Goal: Check status

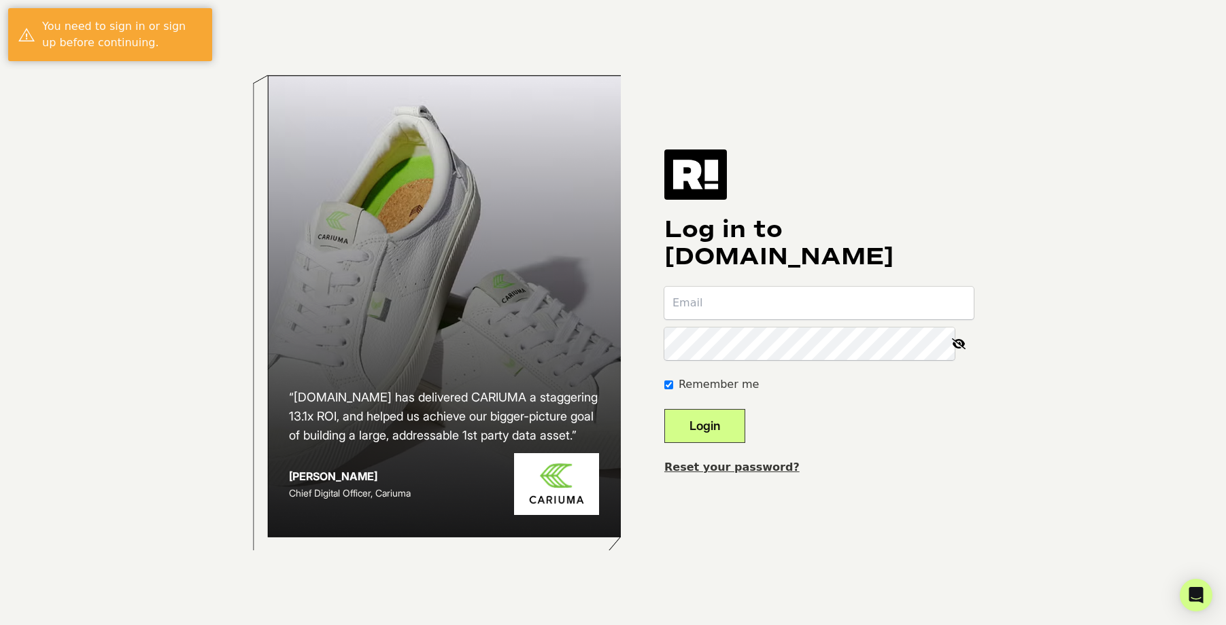
type input "[EMAIL_ADDRESS][DOMAIN_NAME]"
click at [745, 424] on button "Login" at bounding box center [704, 426] width 81 height 34
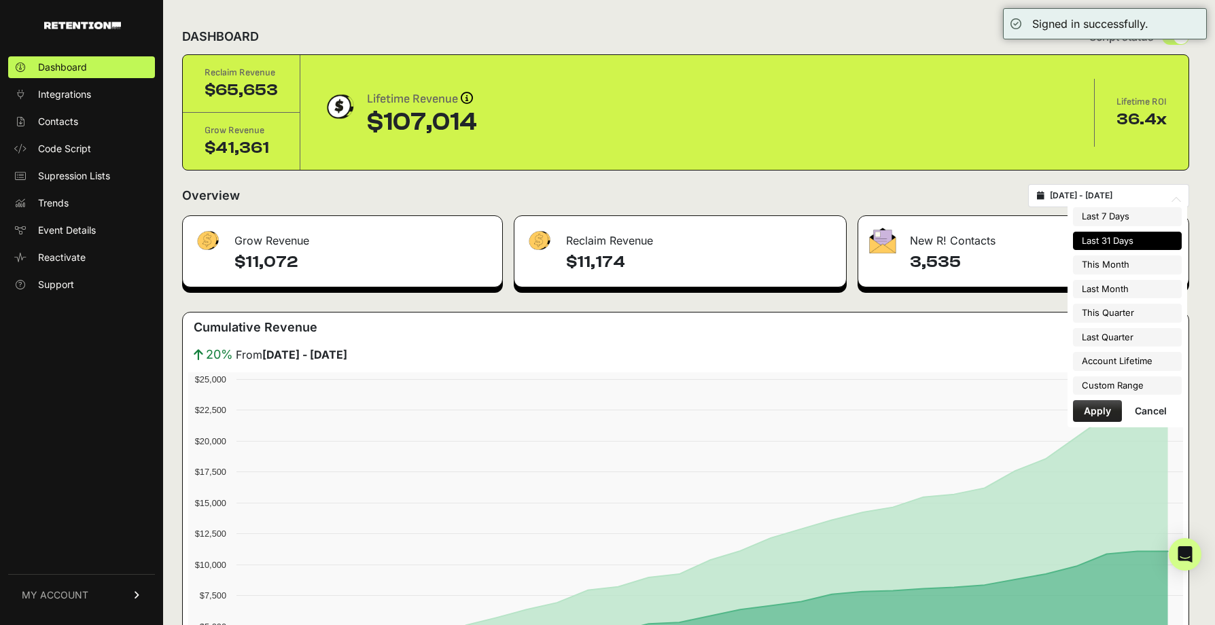
click at [1147, 198] on input "[DATE] - [DATE]" at bounding box center [1115, 195] width 131 height 11
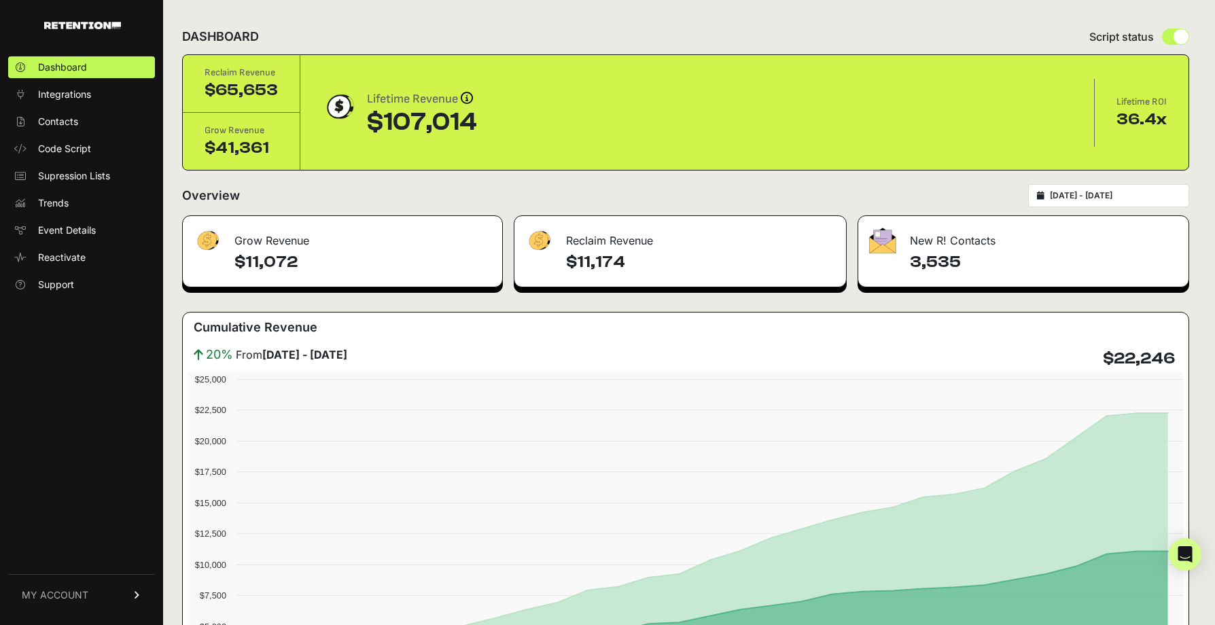
click at [989, 186] on div "Overview [DATE] - [DATE]" at bounding box center [685, 195] width 1007 height 23
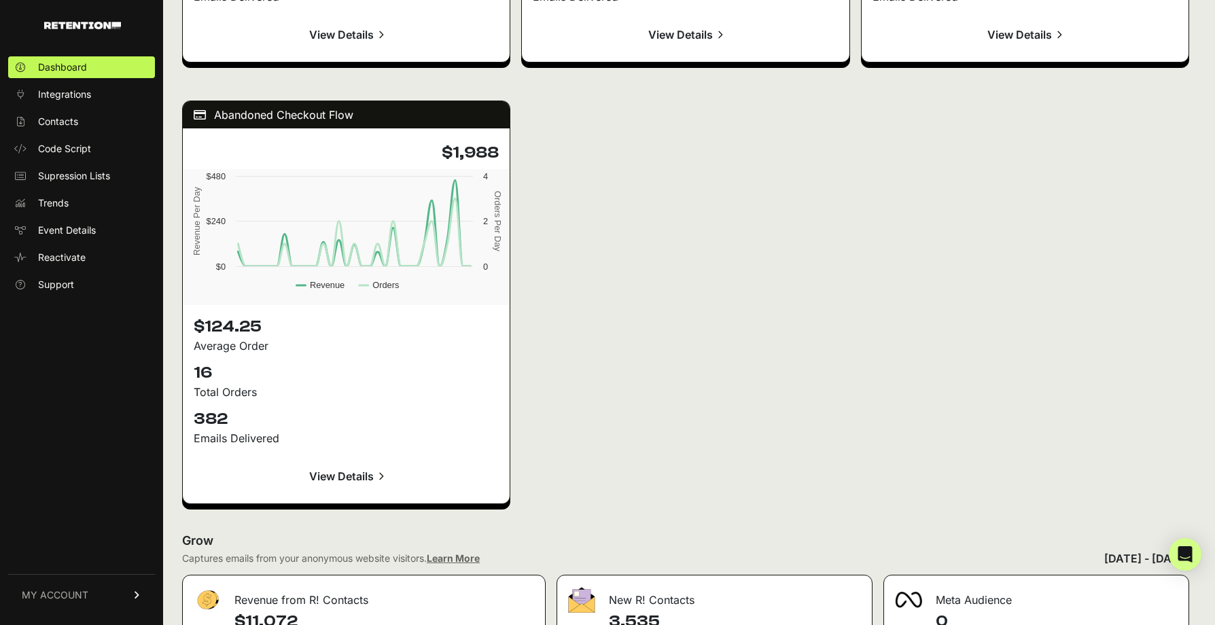
scroll to position [1699, 0]
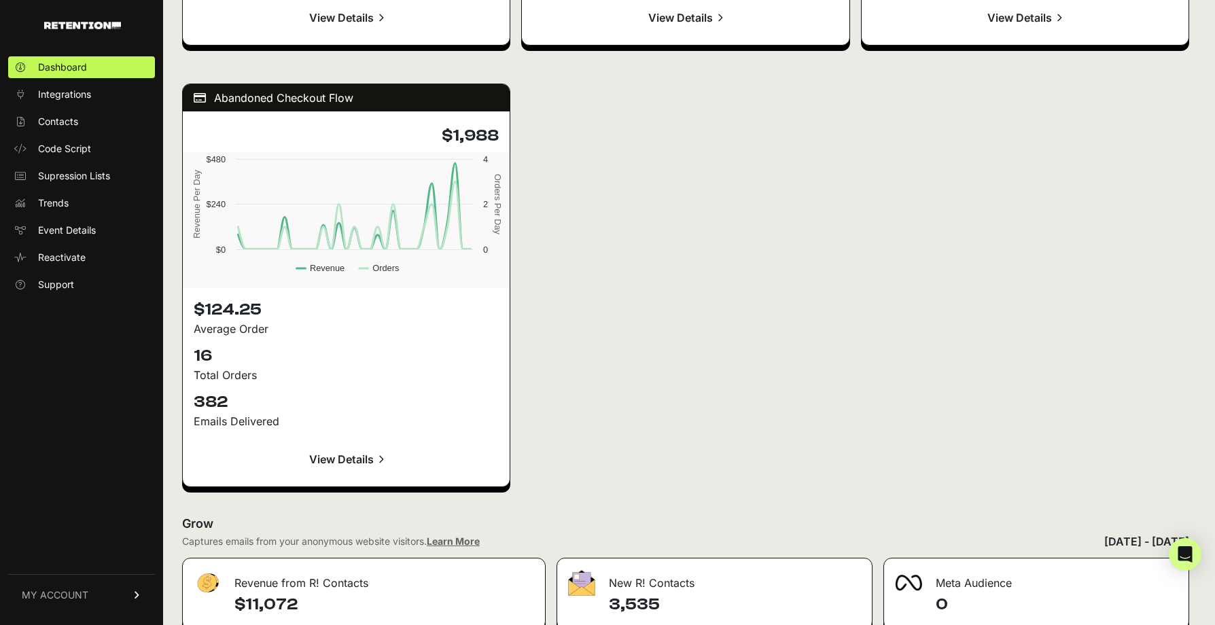
drag, startPoint x: 963, startPoint y: 392, endPoint x: 957, endPoint y: 409, distance: 17.8
click at [963, 392] on div "Active on Site Flow $1,120 Created with Highcharts 12.3.0 Revenue Per Day Order…" at bounding box center [685, 64] width 1007 height 873
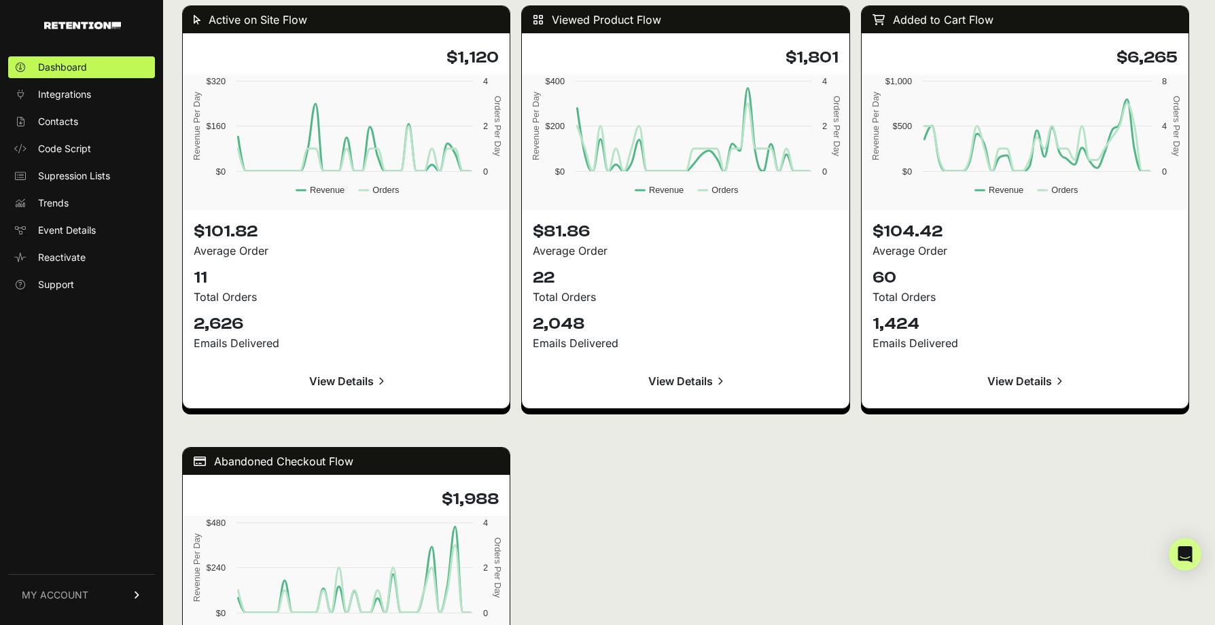
scroll to position [0, 0]
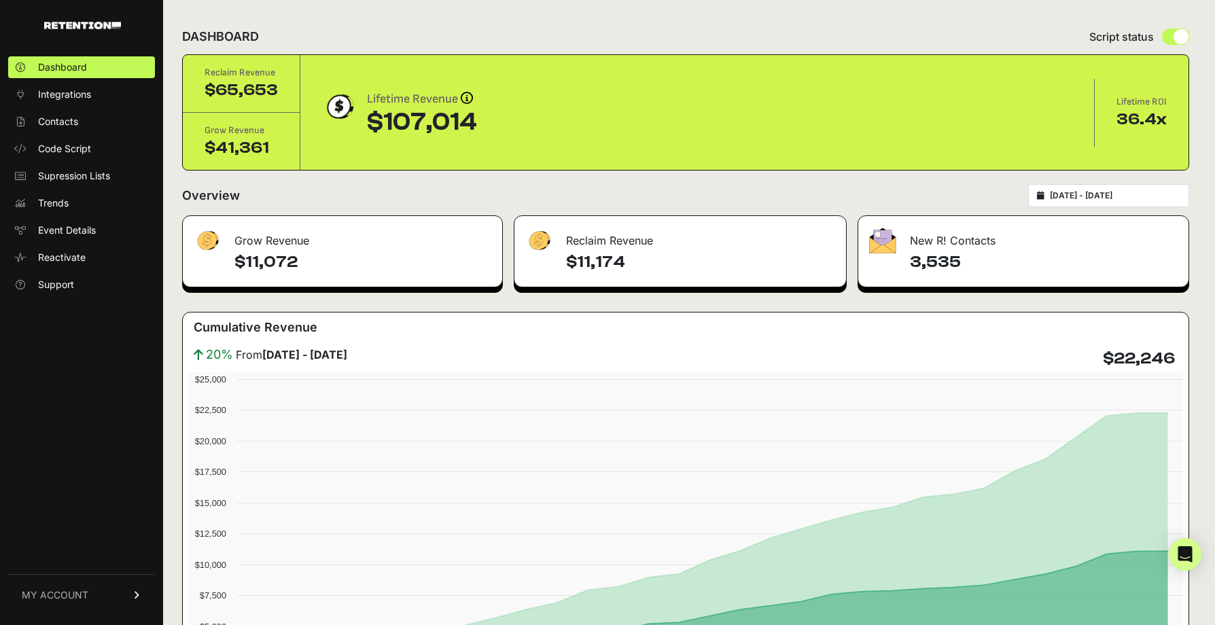
click at [1149, 184] on div "2025-08-04 - 2025-09-03" at bounding box center [1108, 195] width 161 height 23
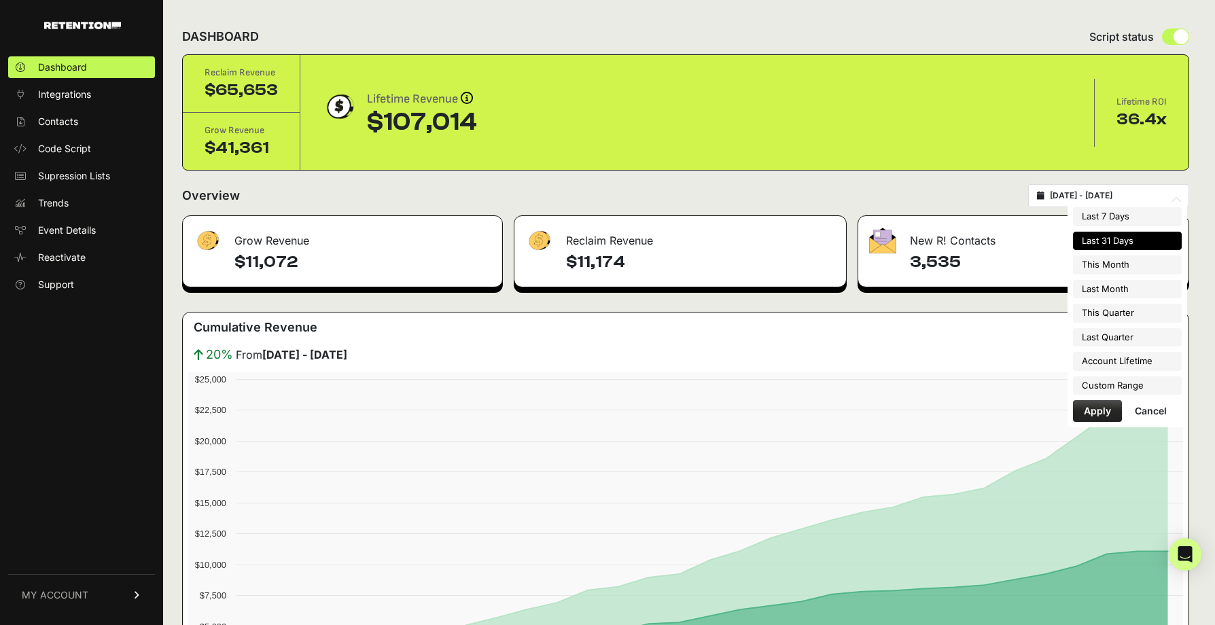
click at [1149, 194] on input "2025-08-04 - 2025-09-03" at bounding box center [1115, 195] width 131 height 11
click at [1149, 362] on li "Account Lifetime" at bounding box center [1127, 361] width 109 height 19
type input "[DATE] - [DATE]"
